Goal: Task Accomplishment & Management: Complete application form

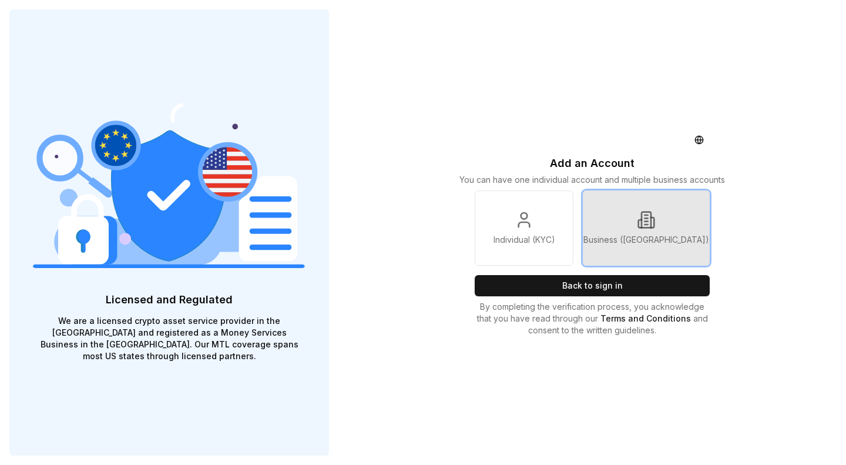
click at [642, 220] on link "Business ([GEOGRAPHIC_DATA])" at bounding box center [646, 227] width 127 height 75
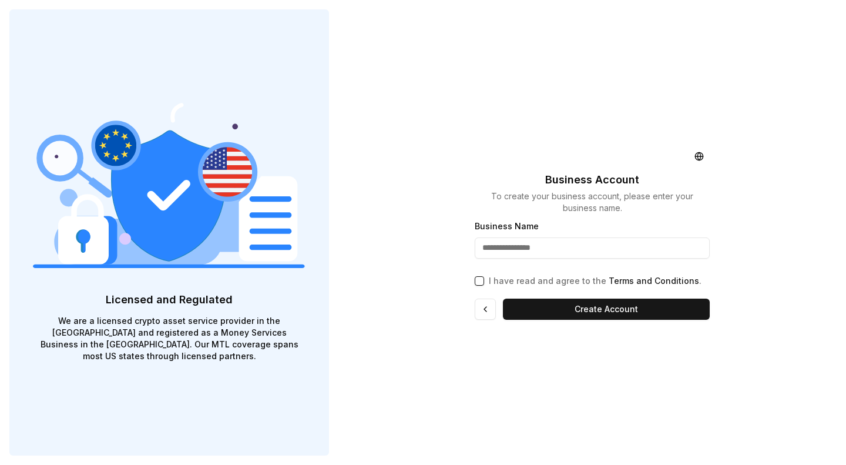
click at [496, 248] on input "Business Name" at bounding box center [592, 247] width 235 height 21
click at [496, 249] on input "Business Name" at bounding box center [592, 247] width 235 height 21
type input "**********"
click at [479, 282] on button "I have read and agree to the Terms and Conditions ." at bounding box center [479, 280] width 9 height 9
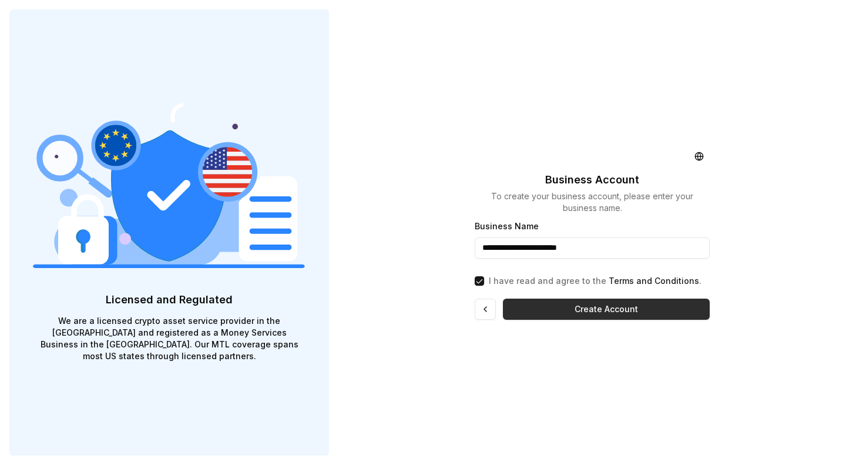
click at [561, 314] on button "Create Account" at bounding box center [606, 308] width 207 height 21
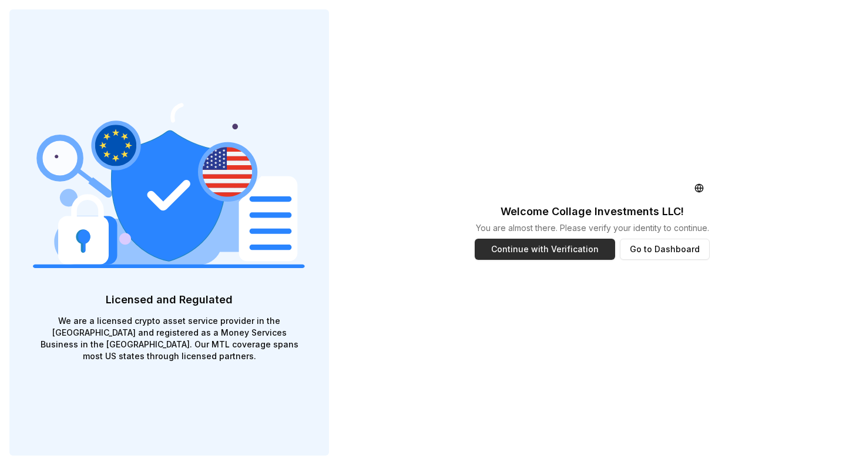
click at [549, 253] on button "Continue with Verification" at bounding box center [545, 249] width 140 height 21
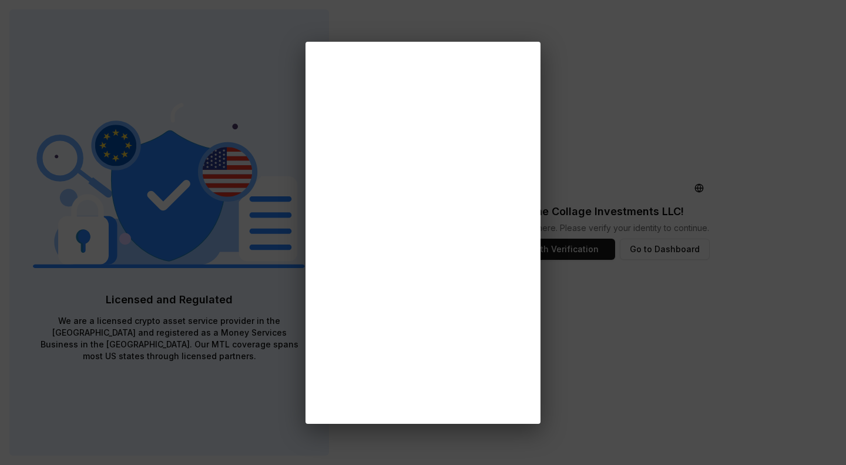
click at [845, 460] on div at bounding box center [423, 232] width 846 height 465
click at [845, 455] on div at bounding box center [423, 232] width 846 height 465
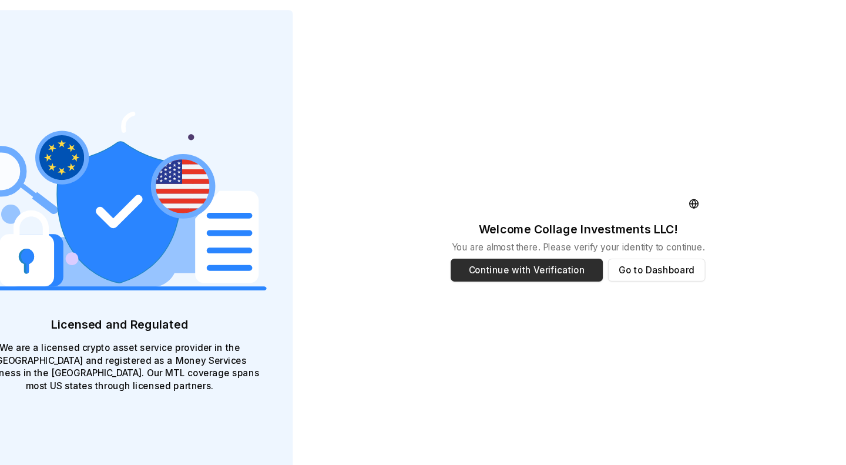
click at [555, 248] on button "Continue with Verification" at bounding box center [545, 249] width 140 height 21
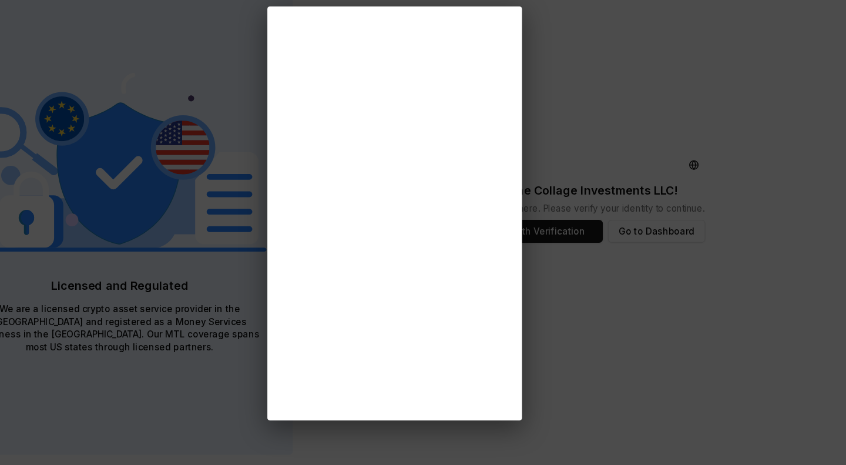
click at [59, 194] on div at bounding box center [423, 232] width 846 height 465
click at [716, 246] on div at bounding box center [423, 232] width 846 height 465
click at [832, 265] on div at bounding box center [423, 232] width 846 height 465
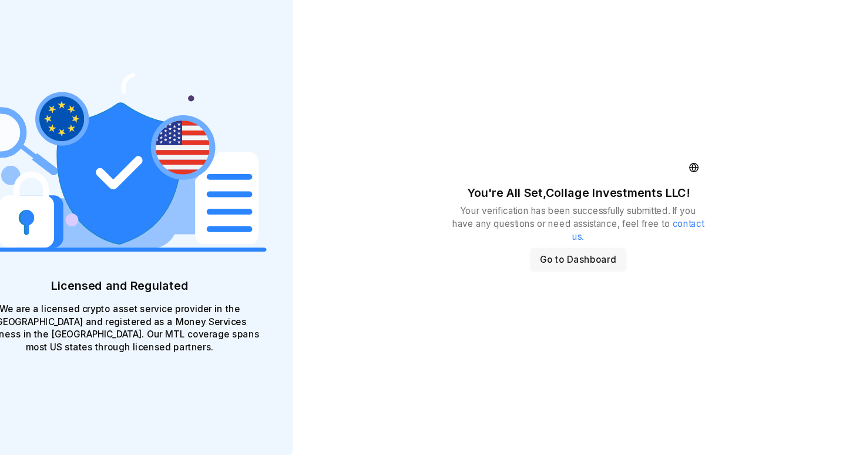
click at [598, 272] on button "Go to Dashboard" at bounding box center [592, 274] width 89 height 21
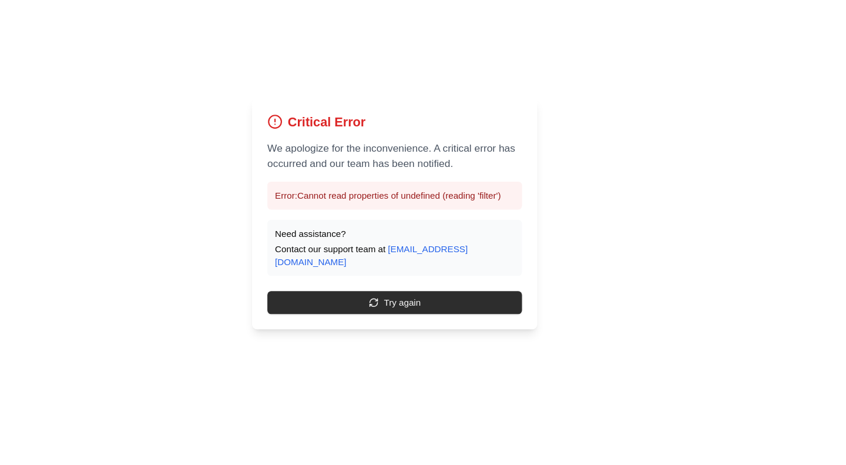
click at [404, 315] on button "Try again" at bounding box center [423, 314] width 235 height 21
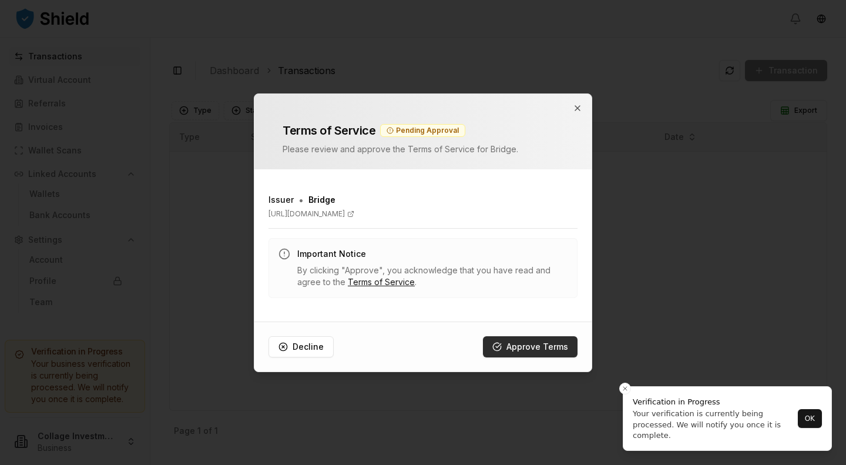
click at [535, 354] on button "Approve Terms" at bounding box center [530, 346] width 95 height 21
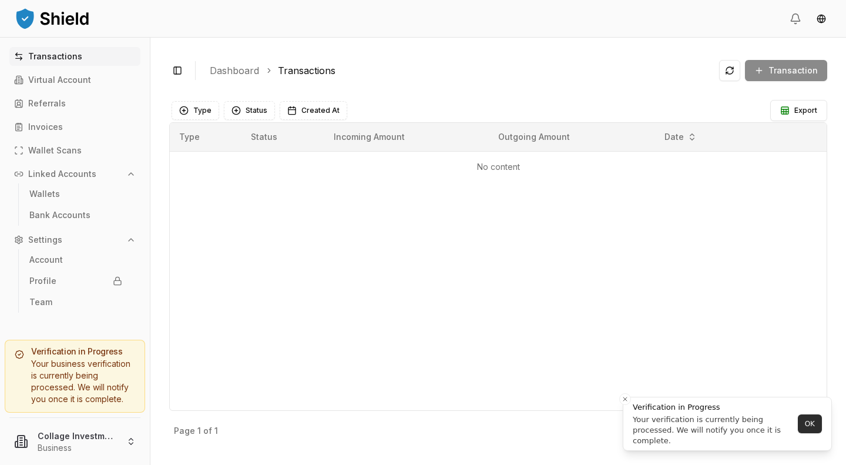
click at [802, 423] on button "OK" at bounding box center [810, 423] width 24 height 19
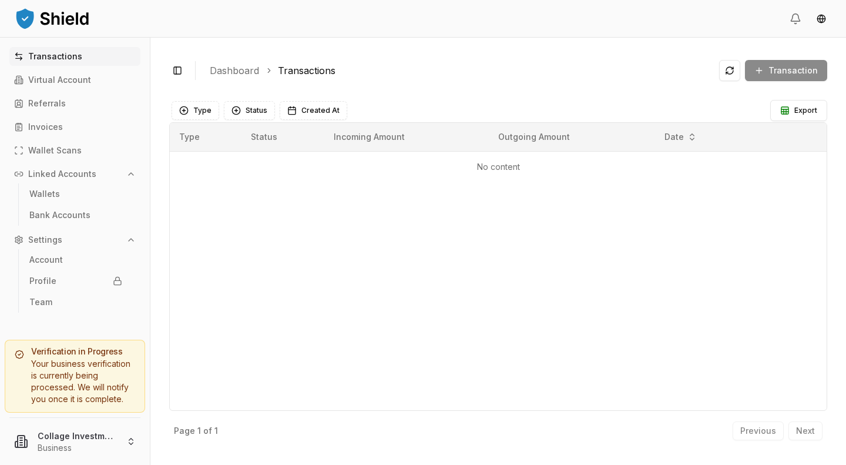
click at [132, 173] on icon "button" at bounding box center [131, 174] width 5 height 2
click at [132, 173] on icon "button" at bounding box center [130, 173] width 9 height 9
click at [129, 237] on icon "button" at bounding box center [130, 239] width 9 height 9
click at [52, 239] on p "Settings" at bounding box center [45, 240] width 34 height 8
click at [46, 276] on link "Profile" at bounding box center [76, 280] width 102 height 19
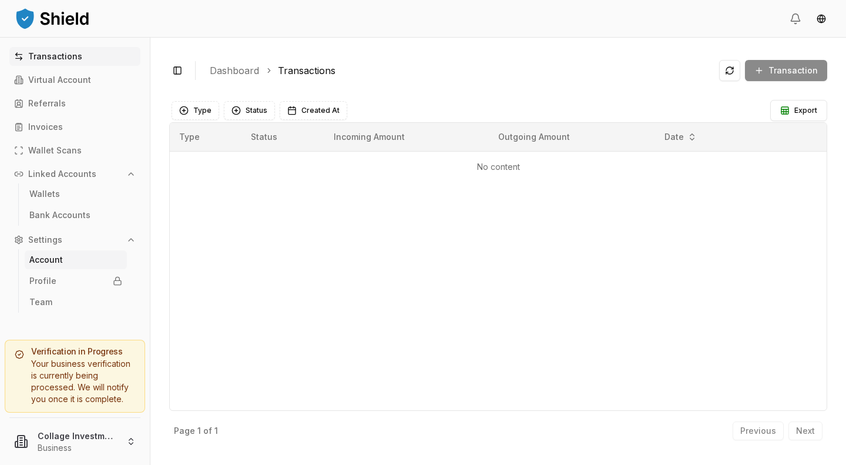
click at [52, 256] on p "Account" at bounding box center [45, 260] width 33 height 8
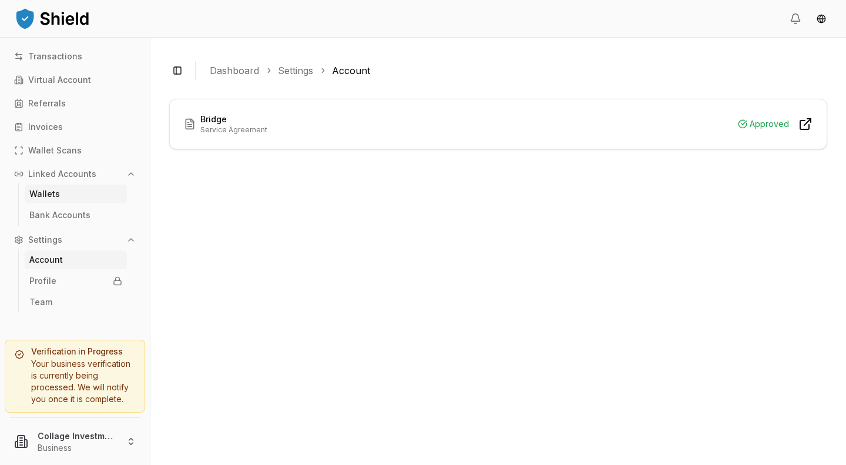
click at [56, 193] on p "Wallets" at bounding box center [44, 194] width 31 height 8
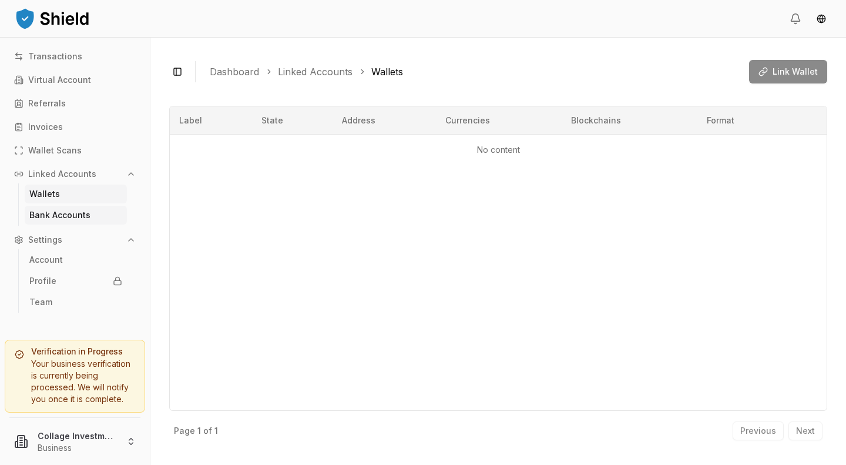
click at [55, 213] on p "Bank Accounts" at bounding box center [59, 215] width 61 height 8
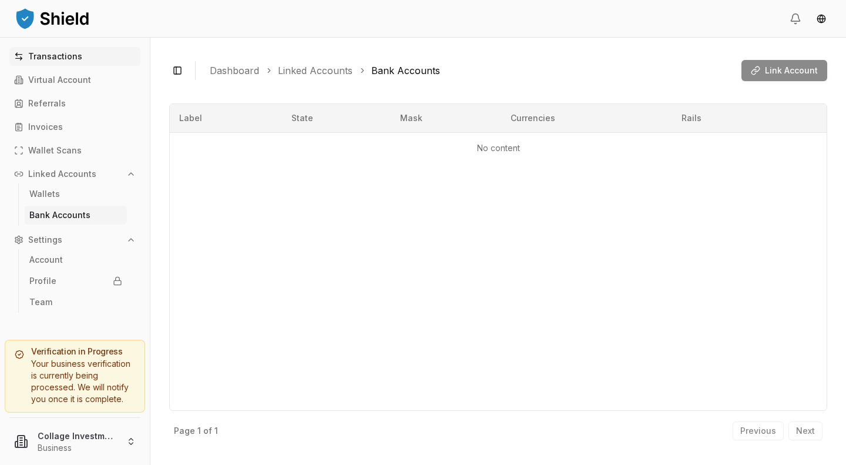
click at [65, 58] on p "Transactions" at bounding box center [55, 56] width 54 height 8
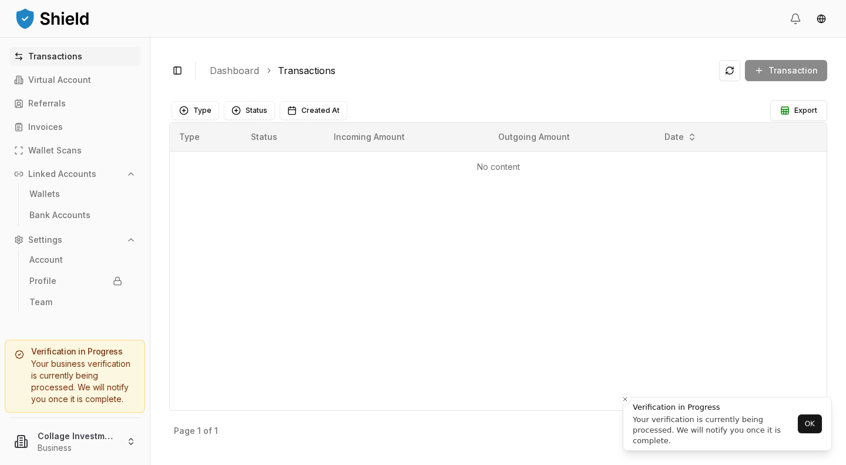
drag, startPoint x: 806, startPoint y: 423, endPoint x: 794, endPoint y: 411, distance: 17.0
click at [806, 423] on button "OK" at bounding box center [810, 423] width 24 height 19
